Goal: Find specific page/section: Find specific page/section

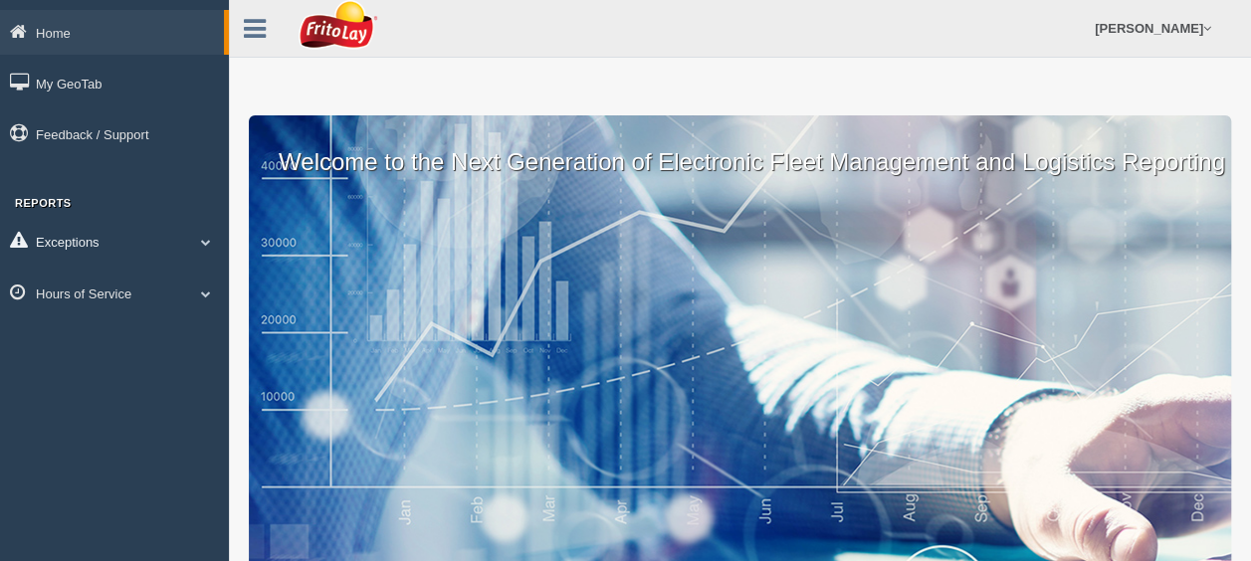
click at [208, 233] on link "Exceptions" at bounding box center [114, 241] width 229 height 45
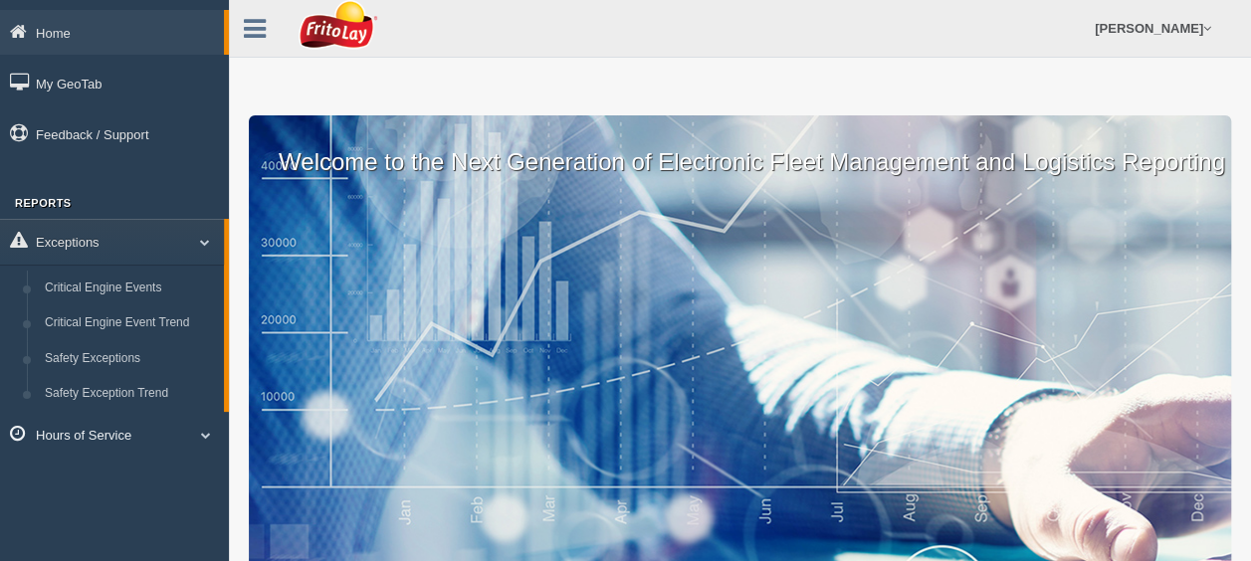
click at [197, 428] on link "Hours of Service" at bounding box center [114, 434] width 229 height 45
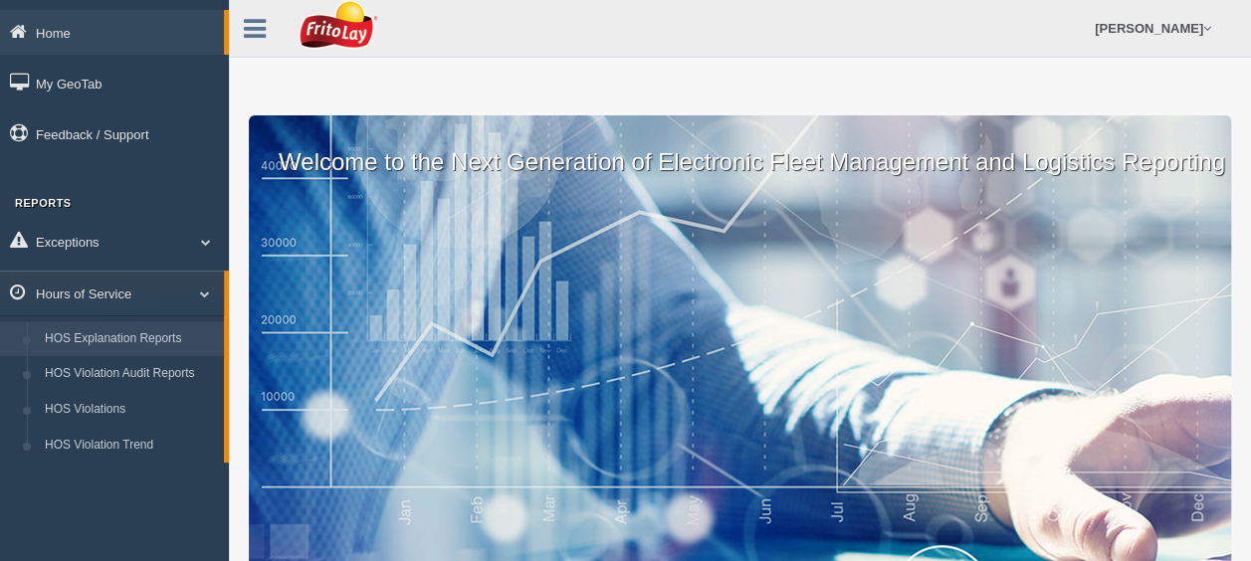
click at [184, 346] on link "HOS Explanation Reports" at bounding box center [130, 339] width 188 height 36
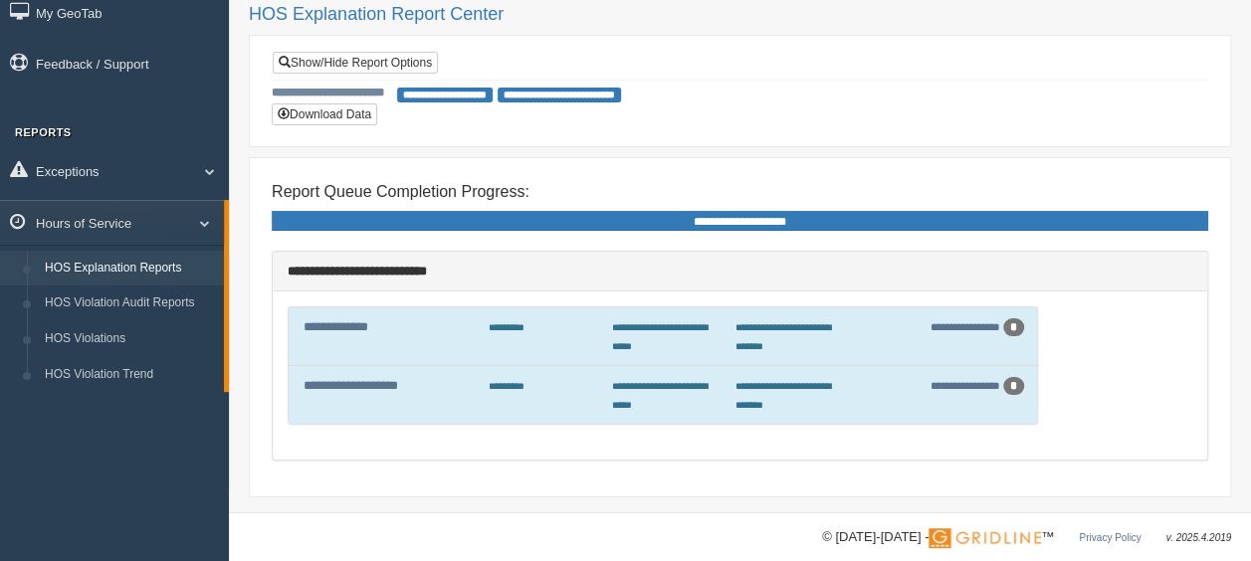
scroll to position [86, 0]
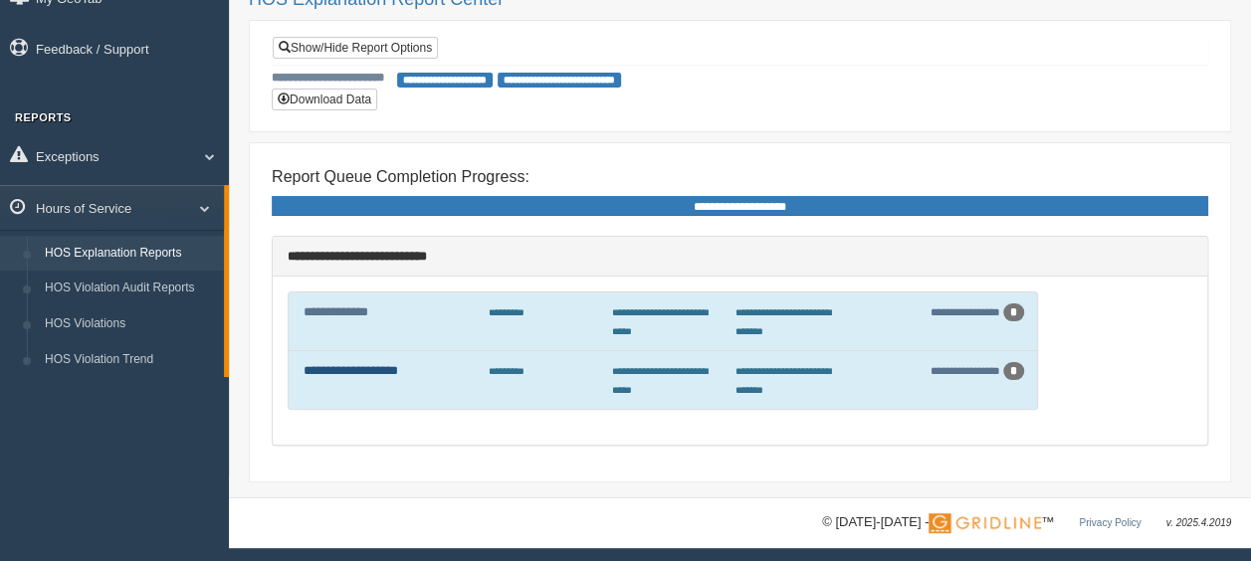
click at [386, 364] on link "**********" at bounding box center [351, 370] width 95 height 13
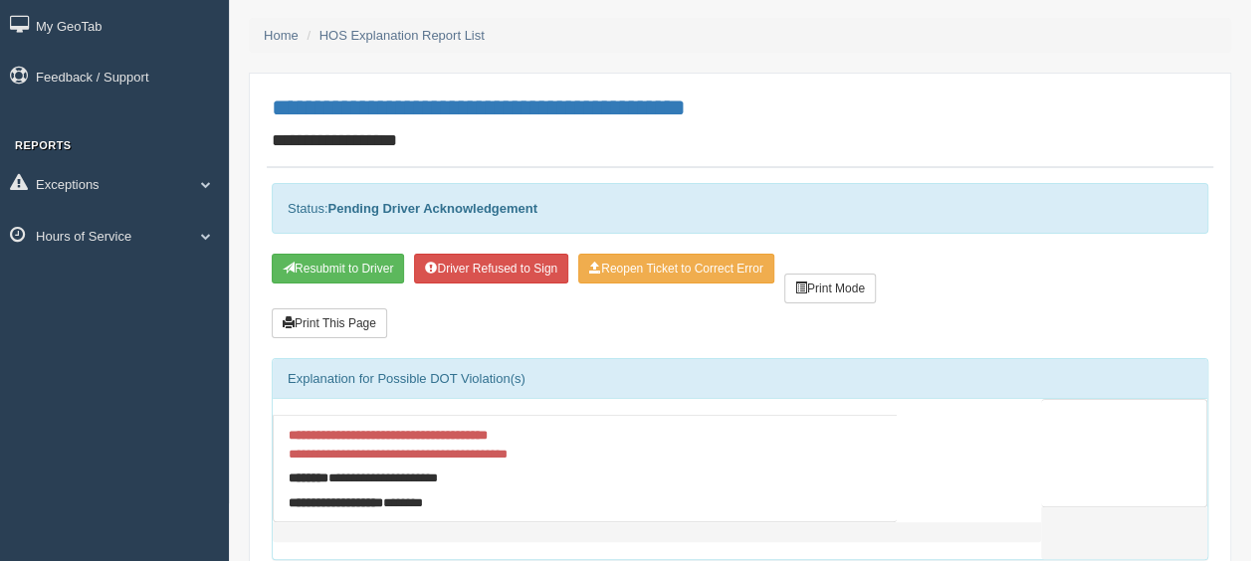
scroll to position [56, 0]
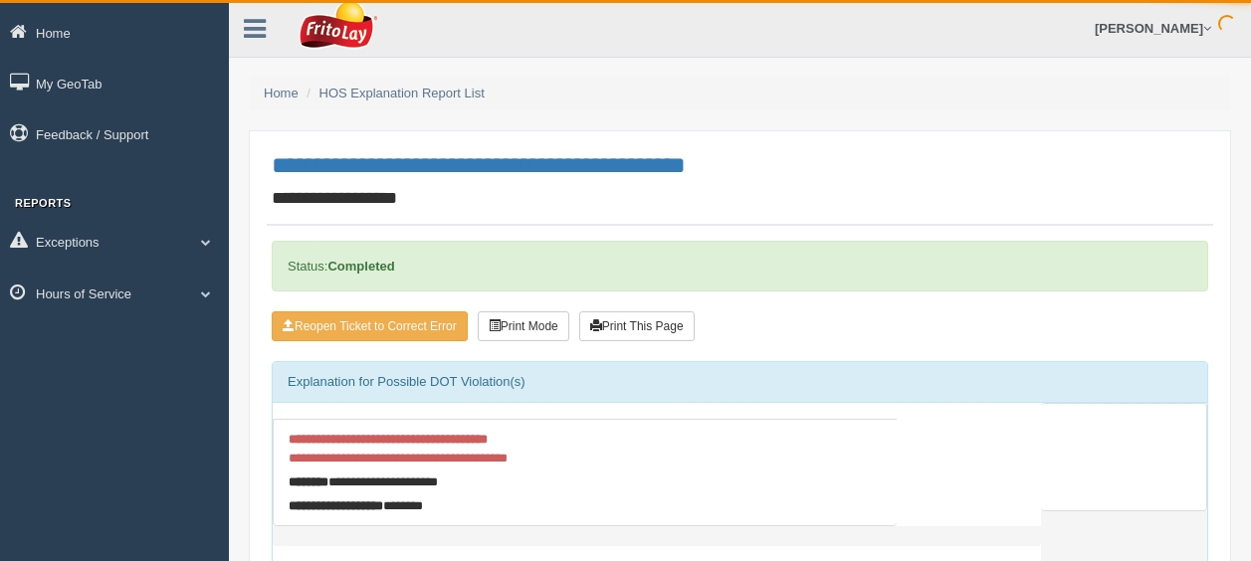
scroll to position [56, 0]
